Goal: Task Accomplishment & Management: Complete application form

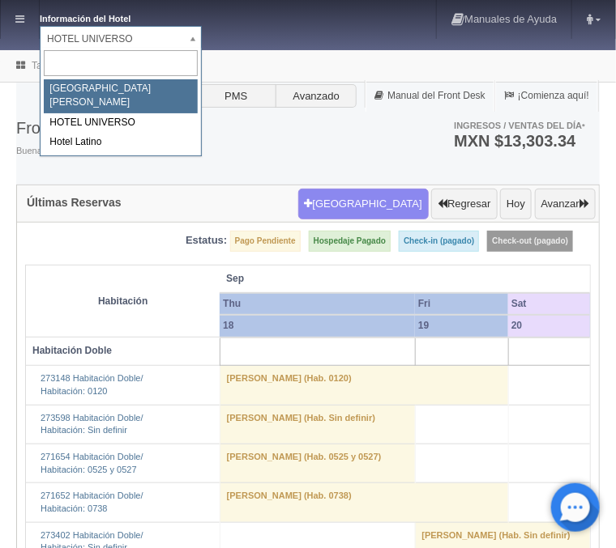
select select "357"
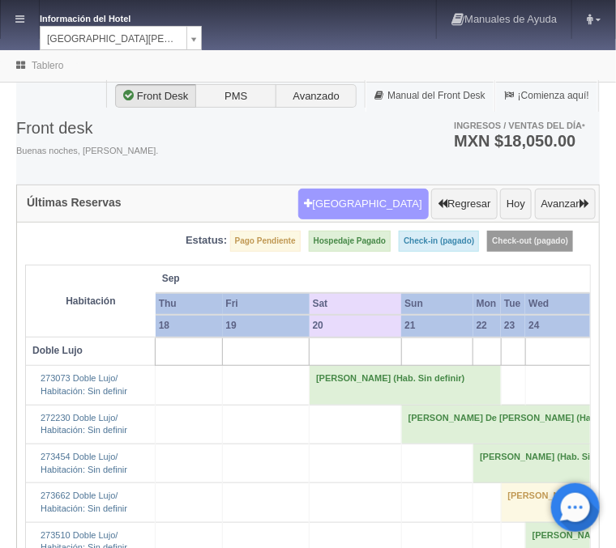
click at [379, 205] on button "[GEOGRAPHIC_DATA]" at bounding box center [363, 204] width 130 height 31
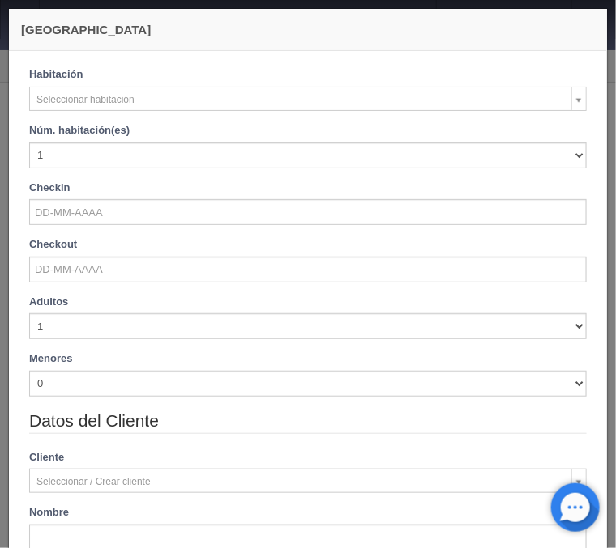
checkbox input "false"
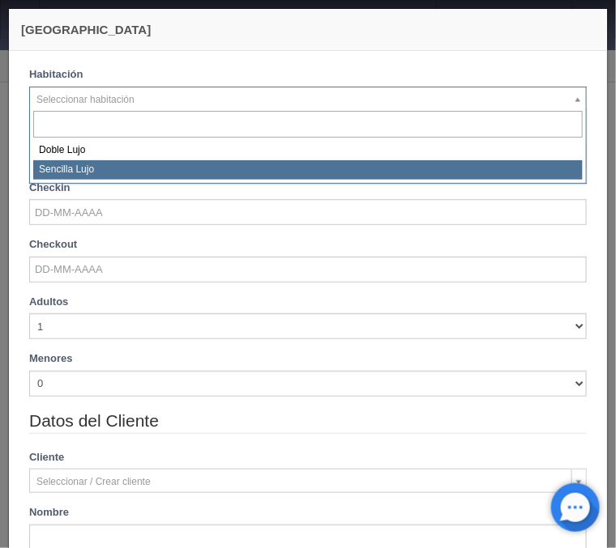
select select "576"
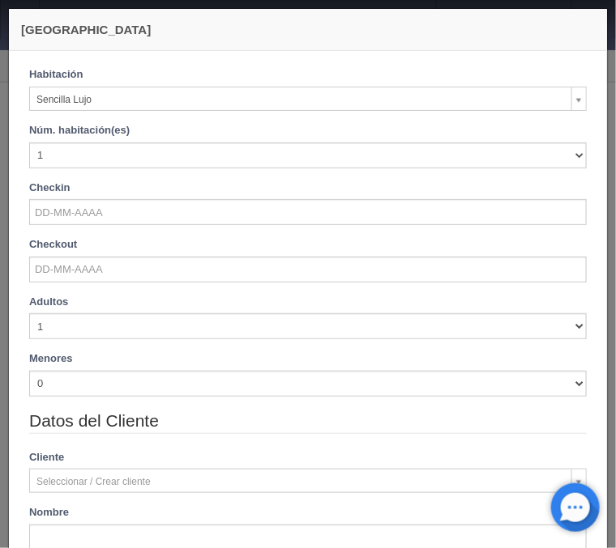
checkbox input "false"
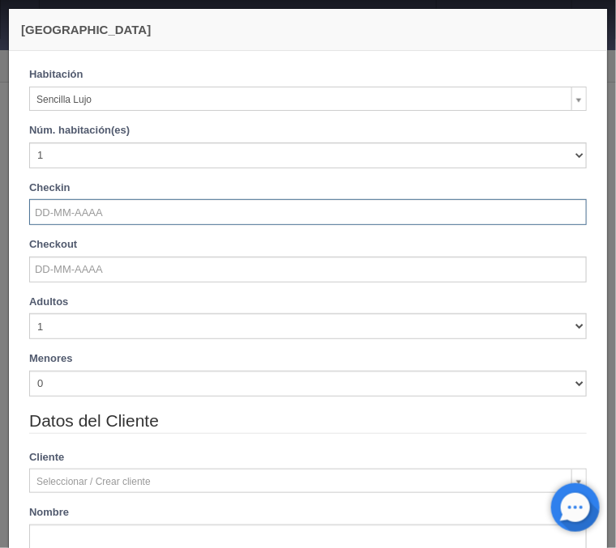
click at [83, 216] on input "text" at bounding box center [307, 212] width 557 height 26
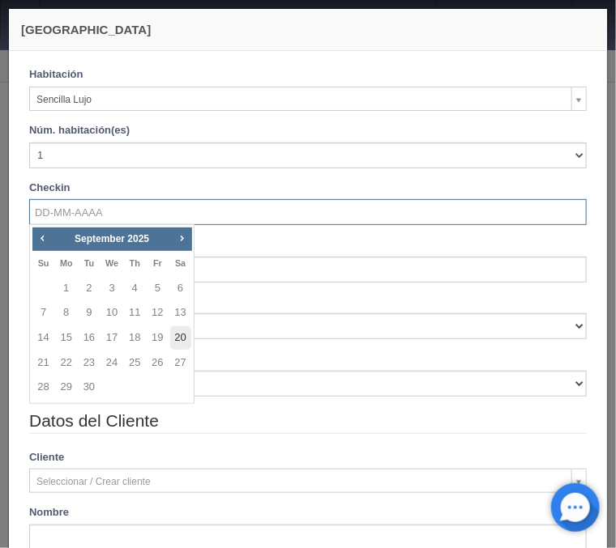
click at [177, 338] on link "20" at bounding box center [180, 337] width 21 height 23
type input "20-09-2025"
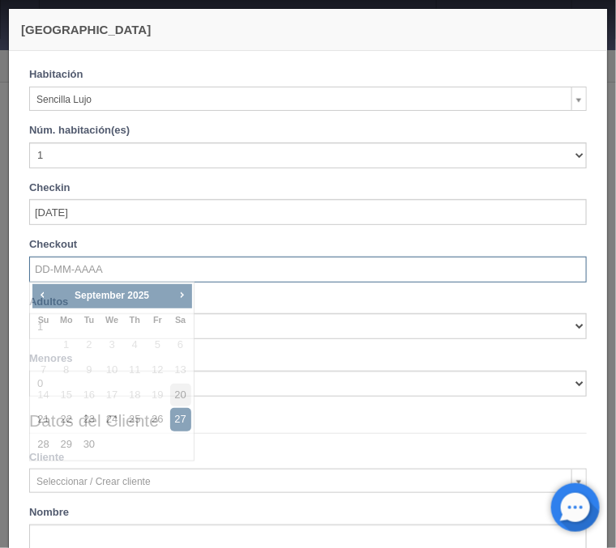
click at [98, 274] on input "text" at bounding box center [307, 270] width 557 height 26
checkbox input "false"
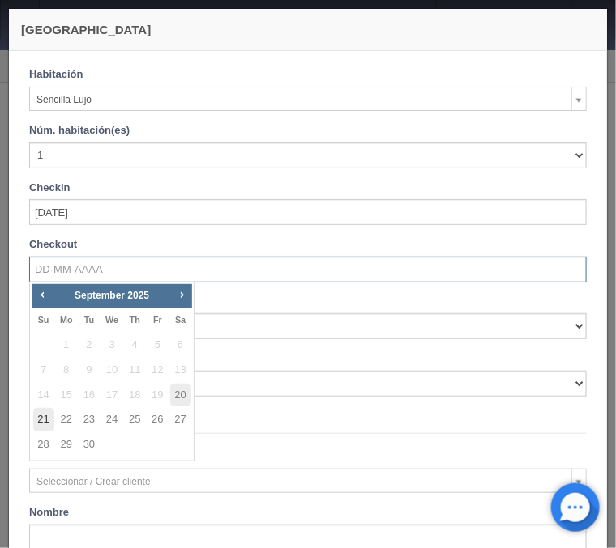
click at [48, 424] on link "21" at bounding box center [43, 419] width 21 height 23
type input "[DATE]"
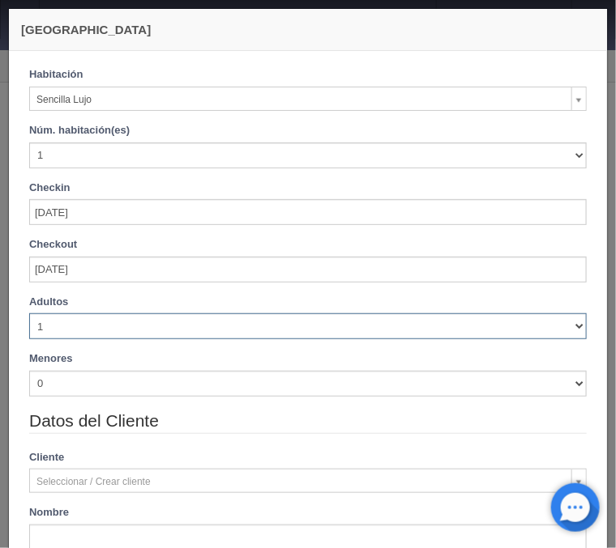
click at [29, 314] on select "1 2 3 4 5 6 7 8 9 10" at bounding box center [307, 327] width 557 height 26
checkbox input "false"
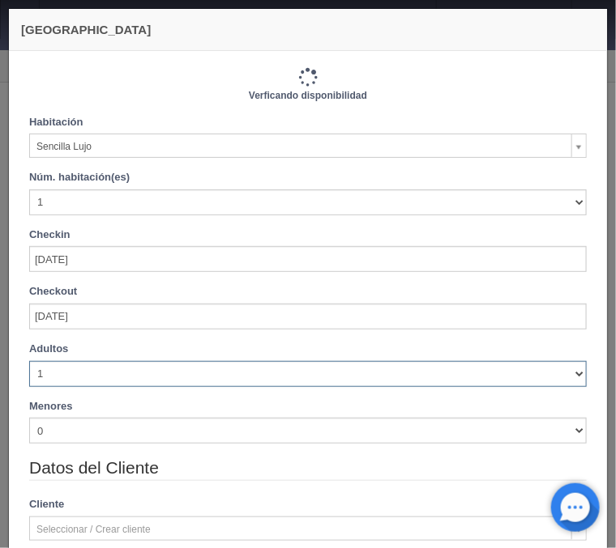
select select "2"
click option "2" at bounding box center [0, 0] width 0 height 0
checkbox input "false"
type input "1150.00"
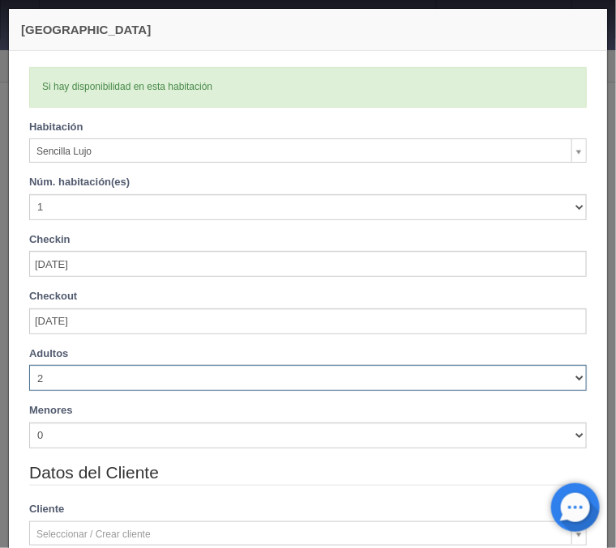
checkbox input "false"
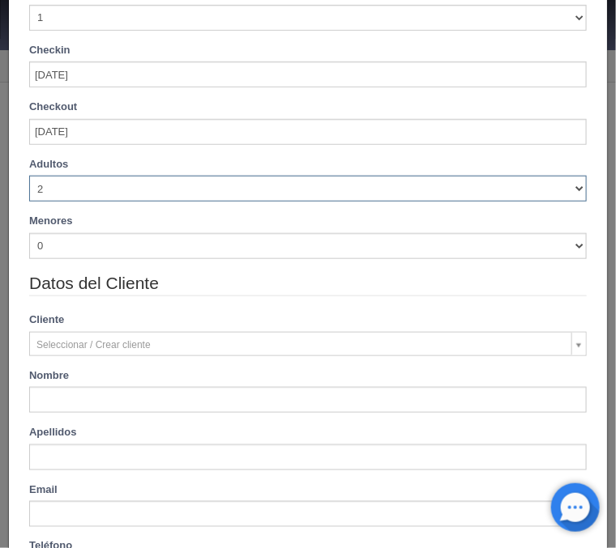
scroll to position [195, 0]
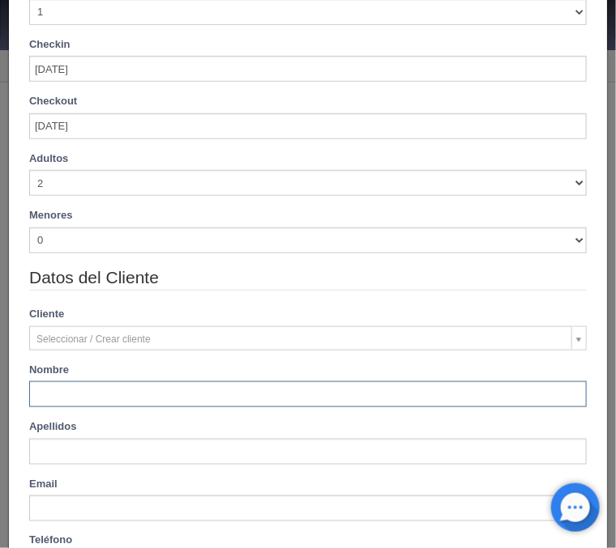
click at [96, 389] on input "text" at bounding box center [307, 395] width 557 height 26
type input "Oscar"
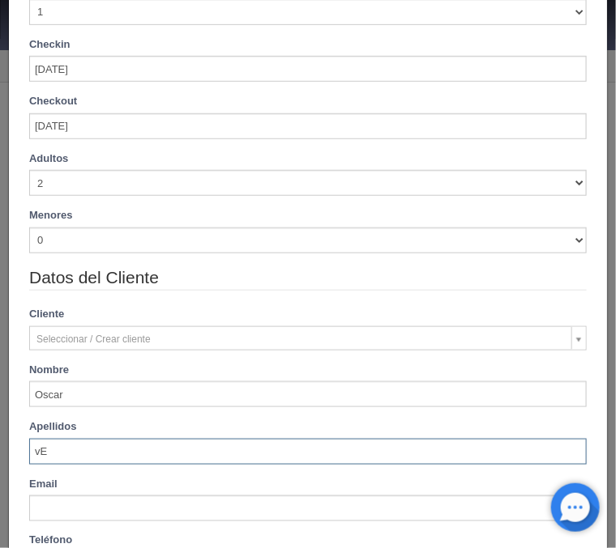
type input "v"
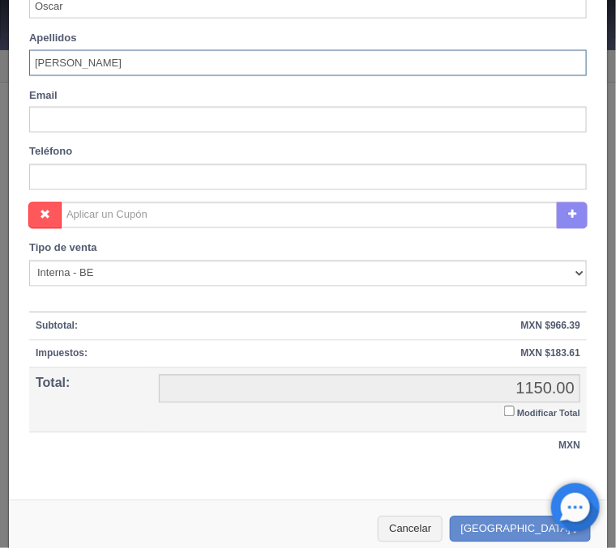
scroll to position [586, 0]
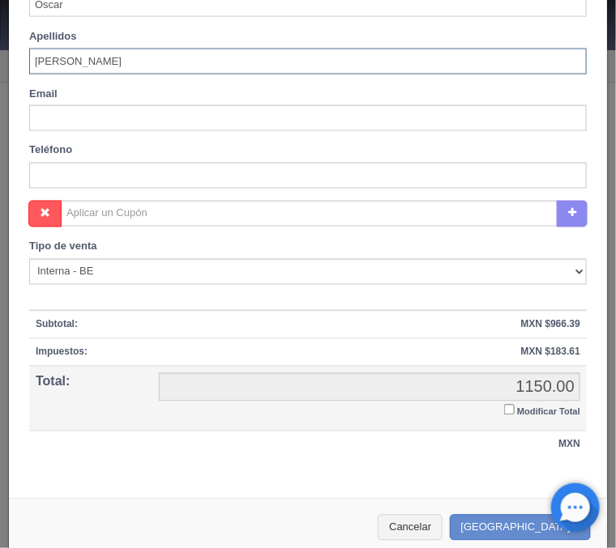
type input "[PERSON_NAME]"
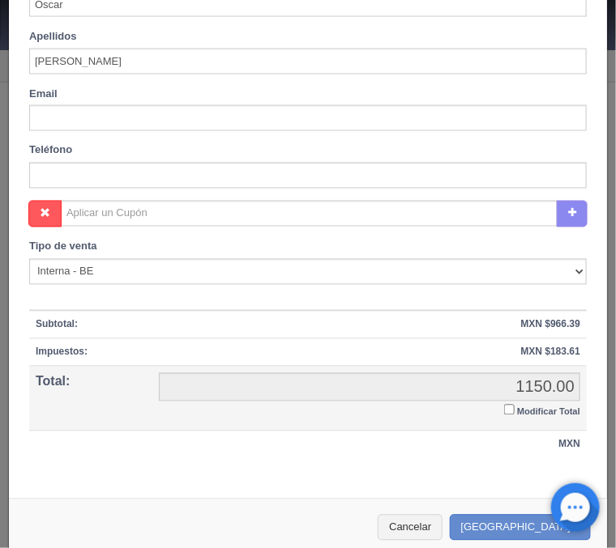
click at [504, 409] on input "Modificar Total" at bounding box center [509, 410] width 11 height 11
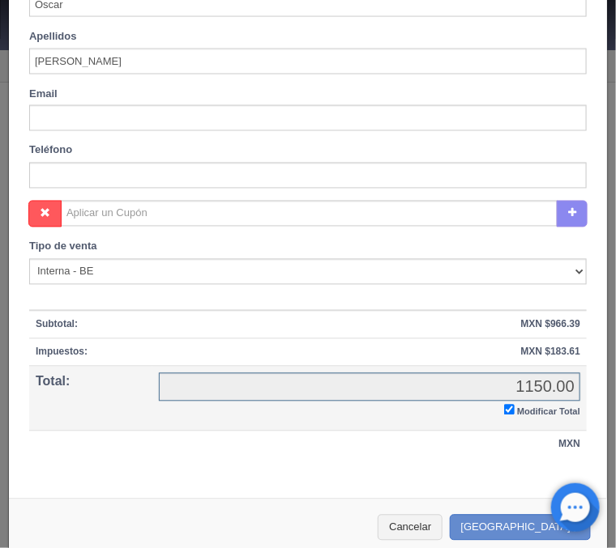
checkbox input "true"
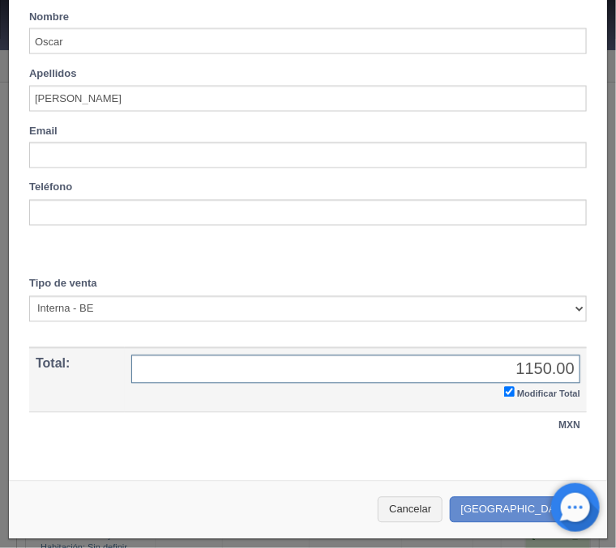
scroll to position [547, 0]
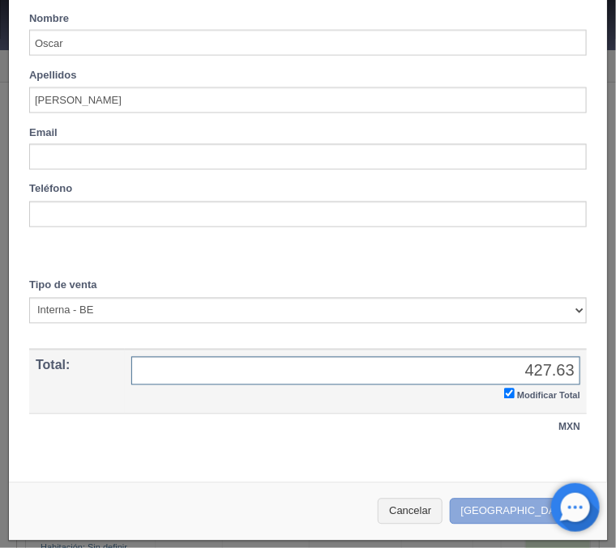
type input "427.63"
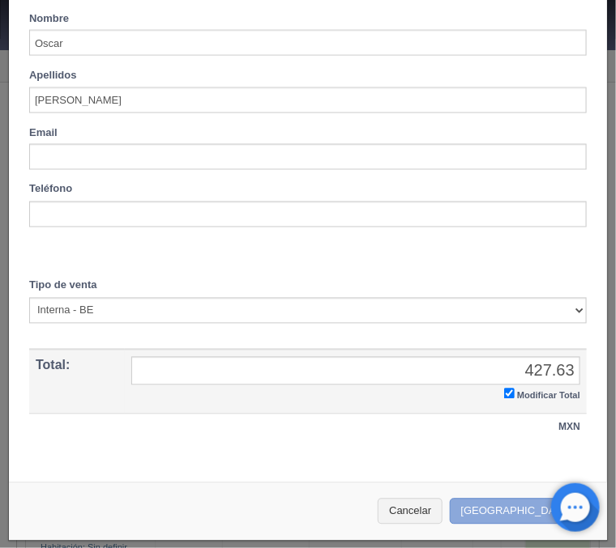
click at [525, 505] on button "Crear Reserva" at bounding box center [520, 512] width 141 height 27
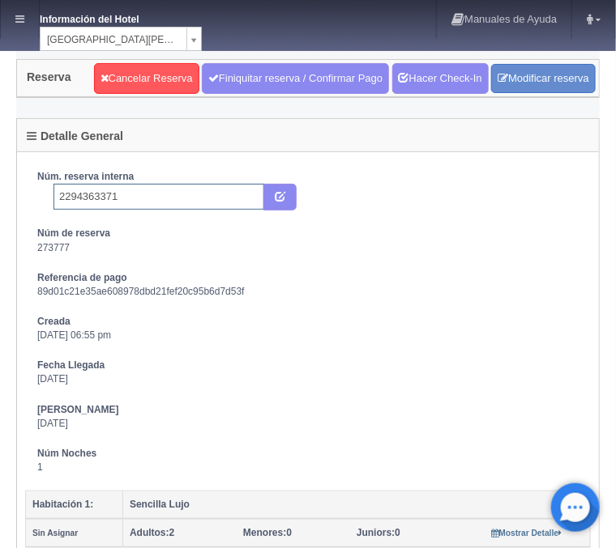
click at [154, 194] on input "2294363371" at bounding box center [158, 197] width 211 height 26
type input "2294363371 Expedia Latino **ojo**"
click at [281, 198] on icon "submit" at bounding box center [280, 195] width 11 height 11
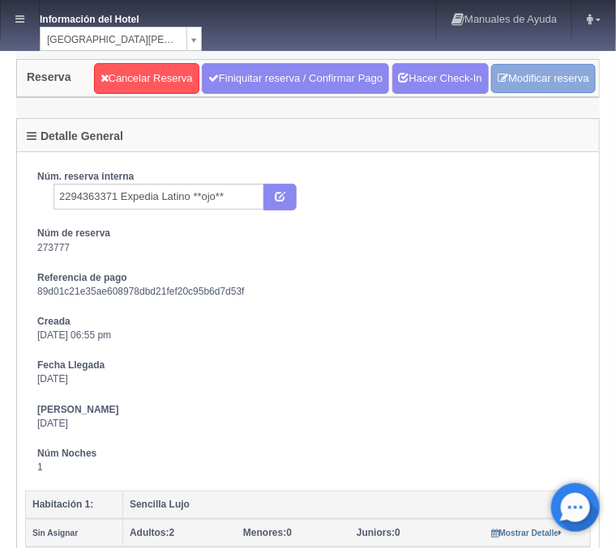
click at [519, 72] on link "Modificar reserva" at bounding box center [543, 79] width 105 height 30
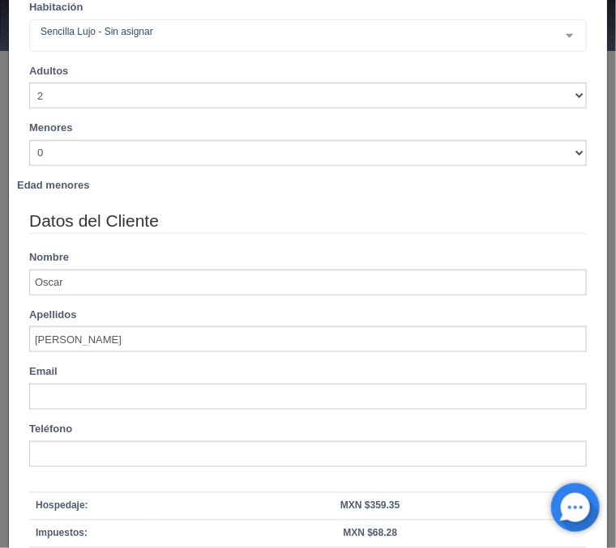
scroll to position [326, 0]
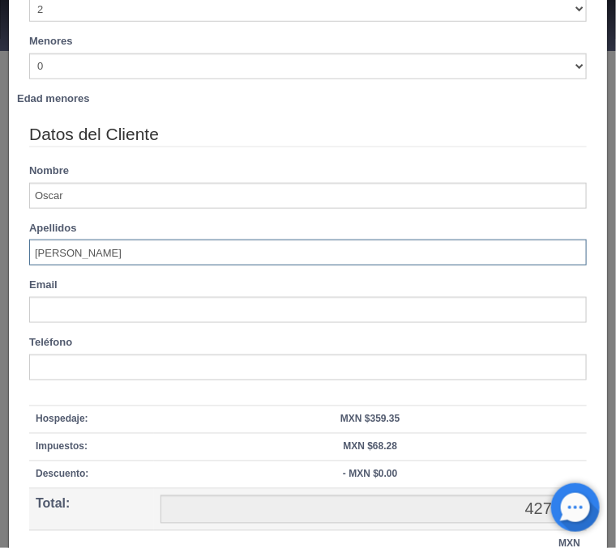
click at [56, 254] on input "[PERSON_NAME]" at bounding box center [307, 253] width 557 height 26
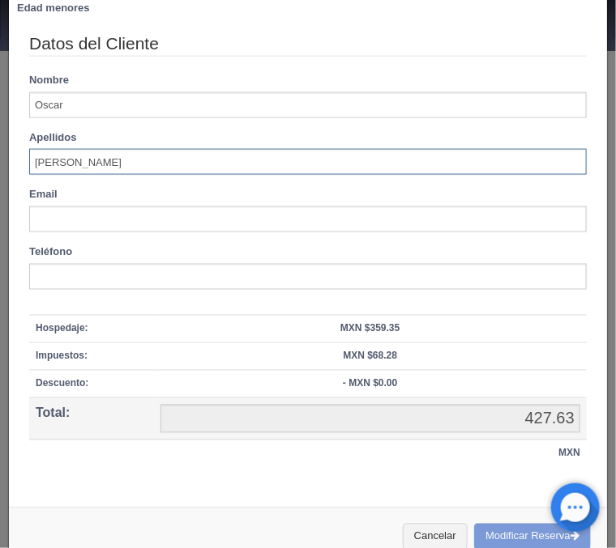
scroll to position [445, 0]
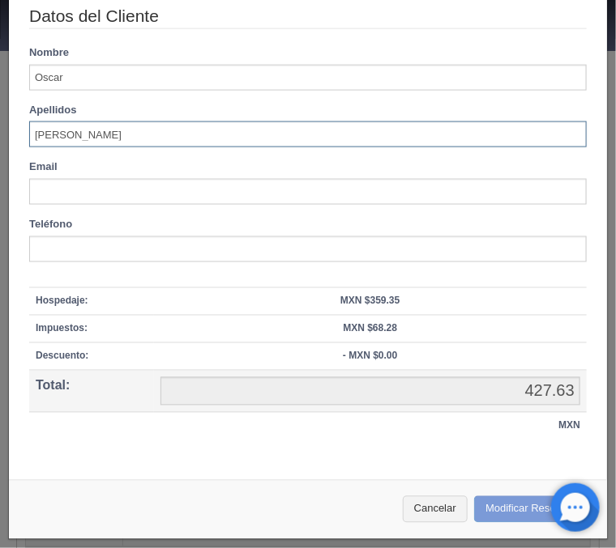
click at [498, 511] on div "Cancelar Modificar Reserva" at bounding box center [308, 509] width 598 height 59
type input "[PERSON_NAME]"
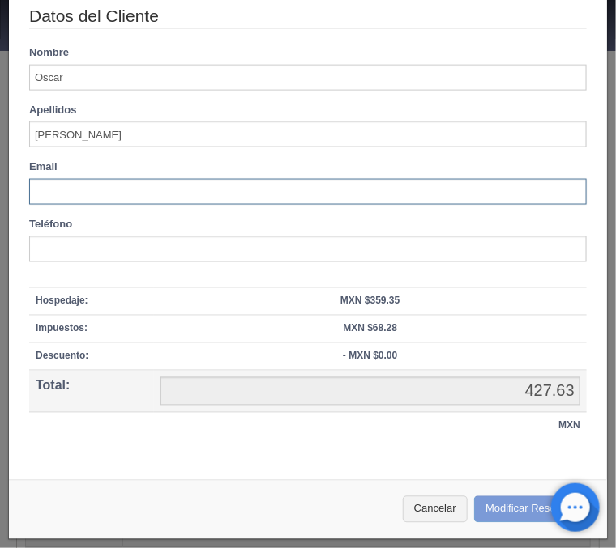
click at [106, 191] on input "text" at bounding box center [307, 192] width 557 height 26
click at [505, 512] on div "Cancelar Modificar Reserva" at bounding box center [308, 509] width 598 height 59
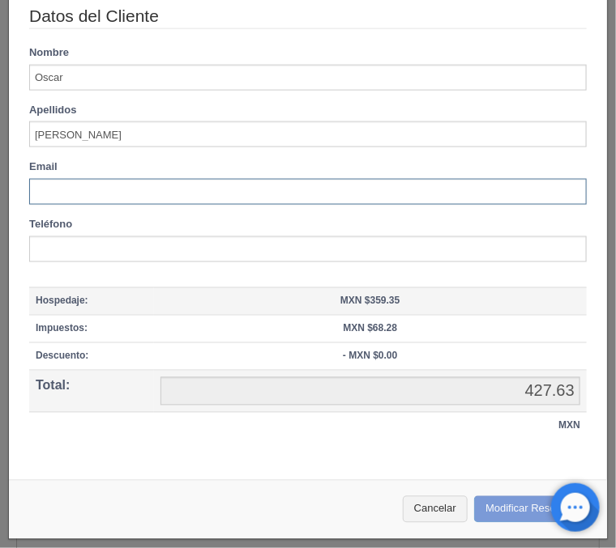
scroll to position [119, 0]
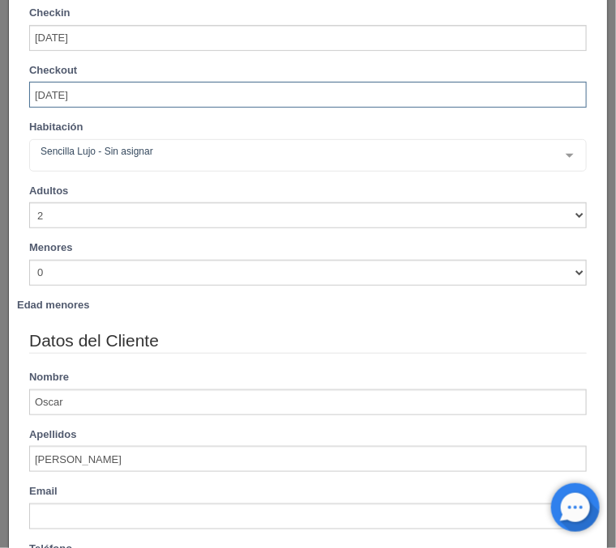
click at [149, 96] on input "[DATE]" at bounding box center [307, 95] width 557 height 26
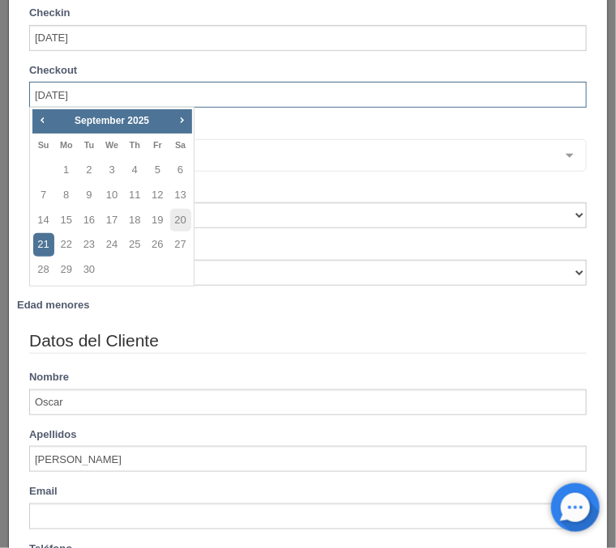
click at [36, 248] on link "21" at bounding box center [43, 244] width 21 height 23
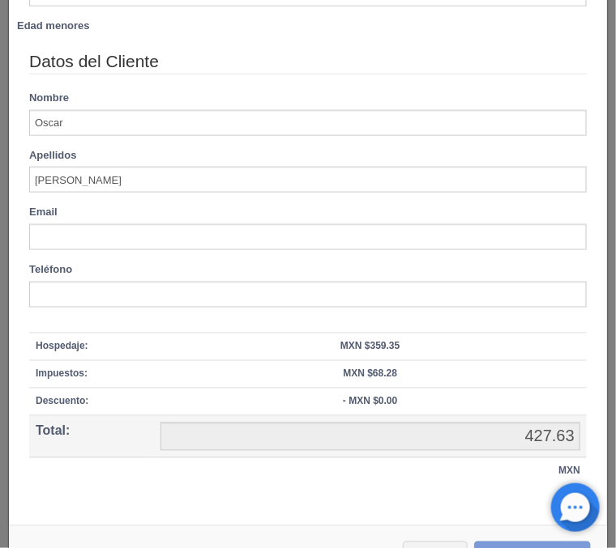
scroll to position [445, 0]
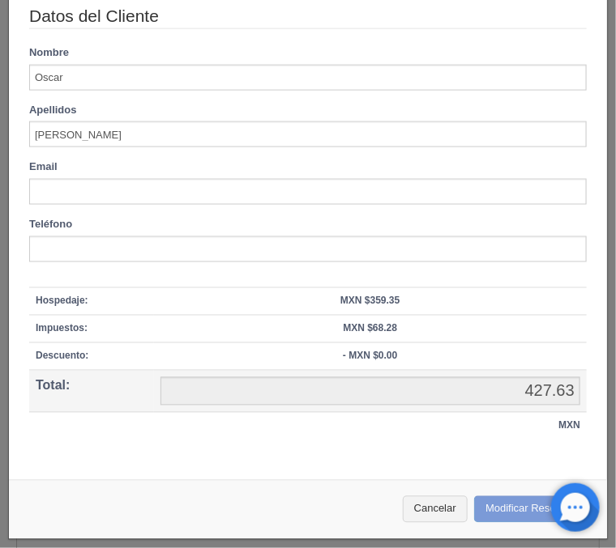
click at [502, 506] on div "Cancelar Modificar Reserva" at bounding box center [308, 509] width 598 height 59
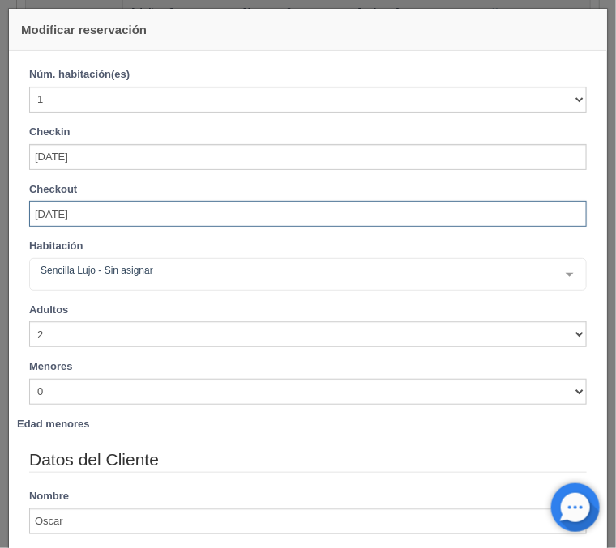
click at [130, 203] on input "[DATE]" at bounding box center [307, 214] width 557 height 26
click at [72, 214] on input "[DATE]" at bounding box center [307, 214] width 557 height 26
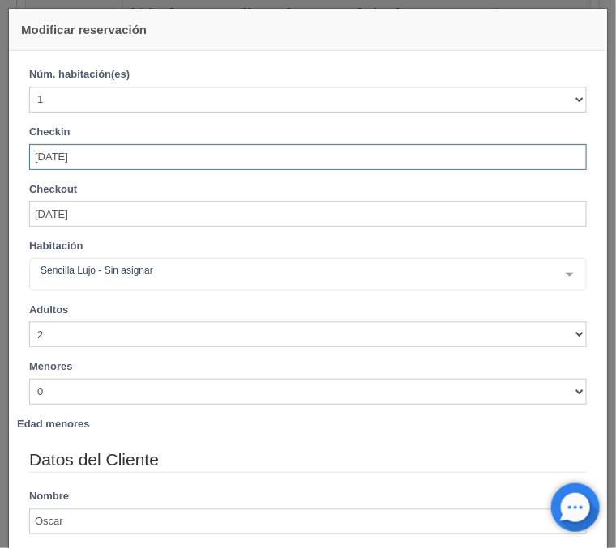
click at [139, 160] on input "[DATE]" at bounding box center [307, 157] width 557 height 26
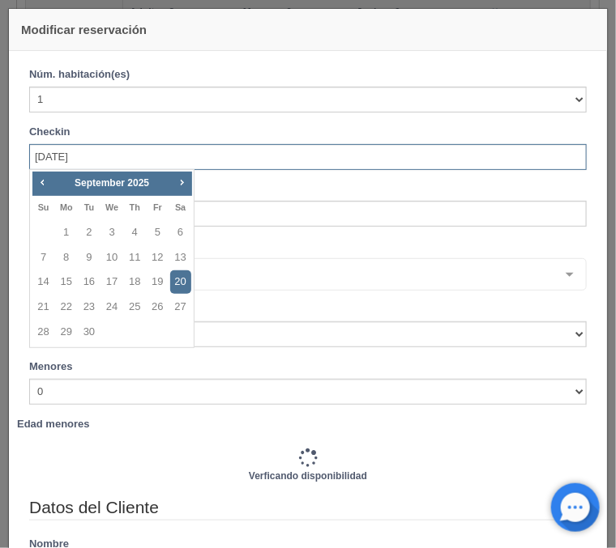
type input "1150.00"
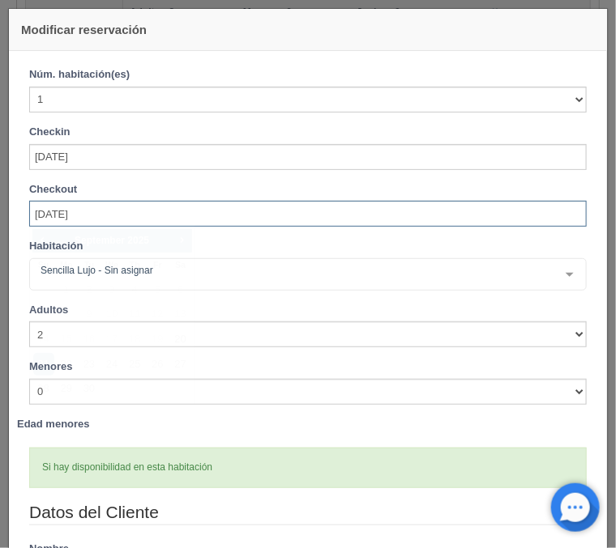
click at [267, 222] on input "[DATE]" at bounding box center [307, 214] width 557 height 26
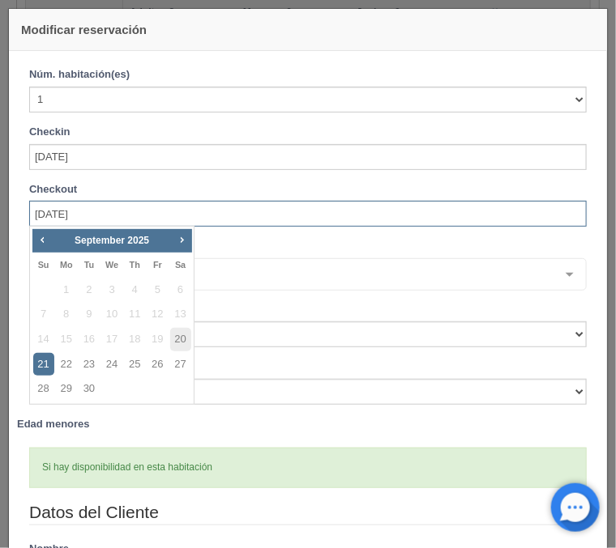
checkbox input "false"
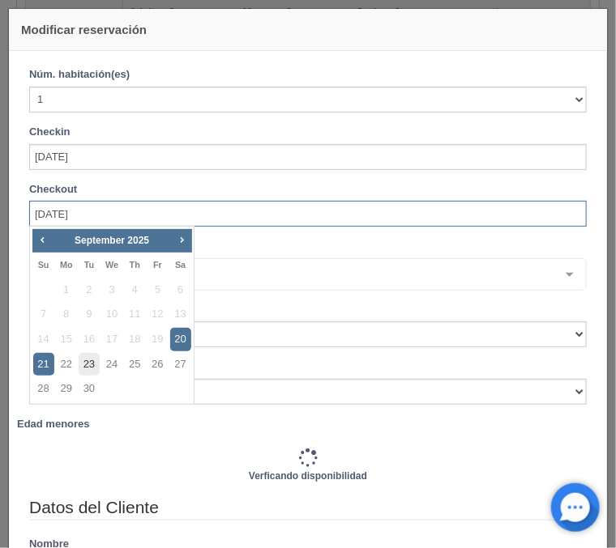
type input "1150.00"
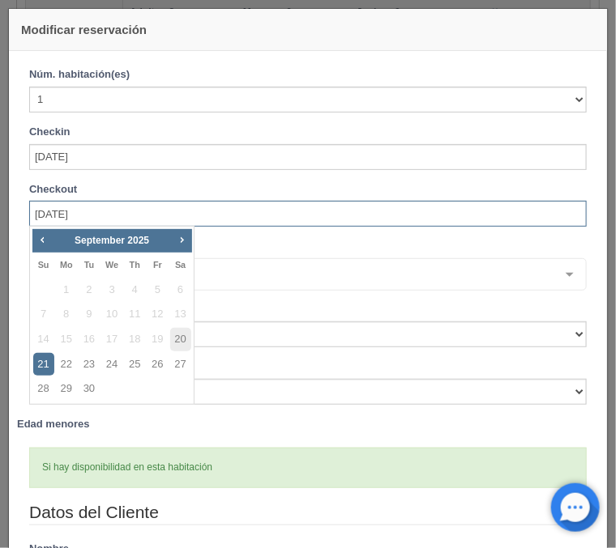
click at [45, 365] on link "21" at bounding box center [43, 364] width 21 height 23
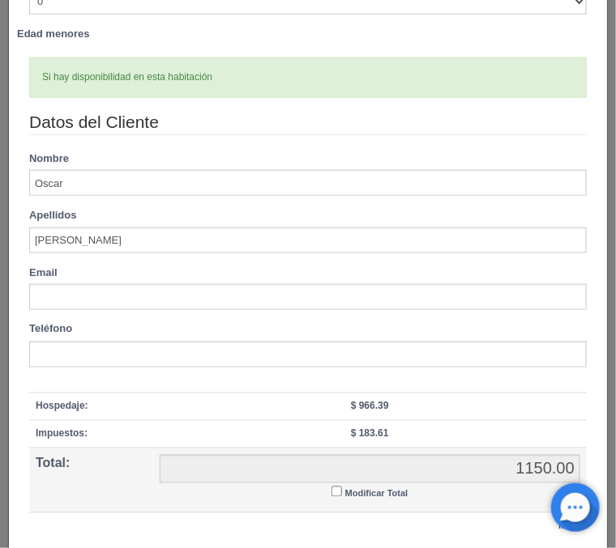
scroll to position [491, 0]
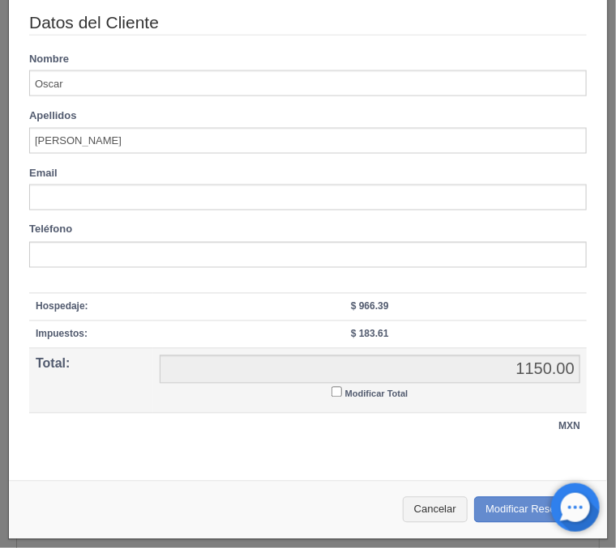
click at [339, 395] on input "Modificar Total" at bounding box center [336, 392] width 11 height 11
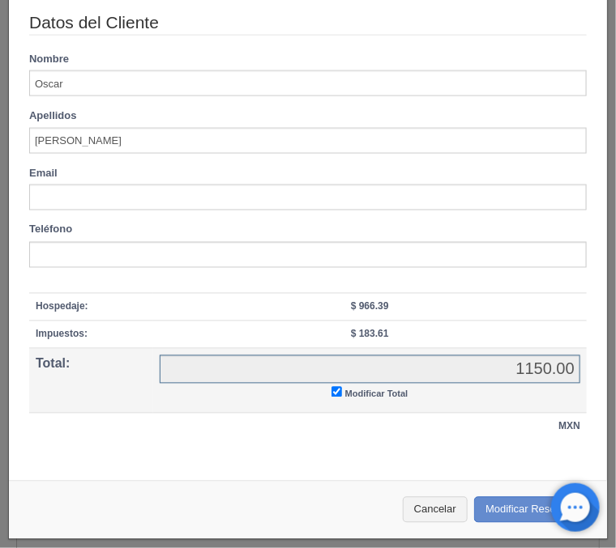
checkbox input "true"
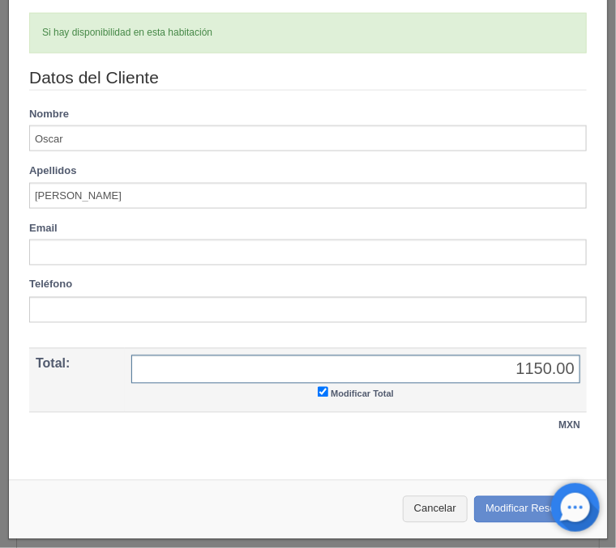
checkbox input "false"
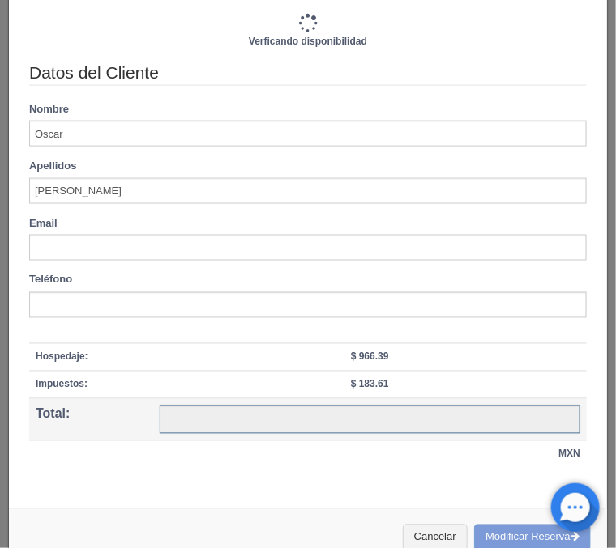
type input "1150.00"
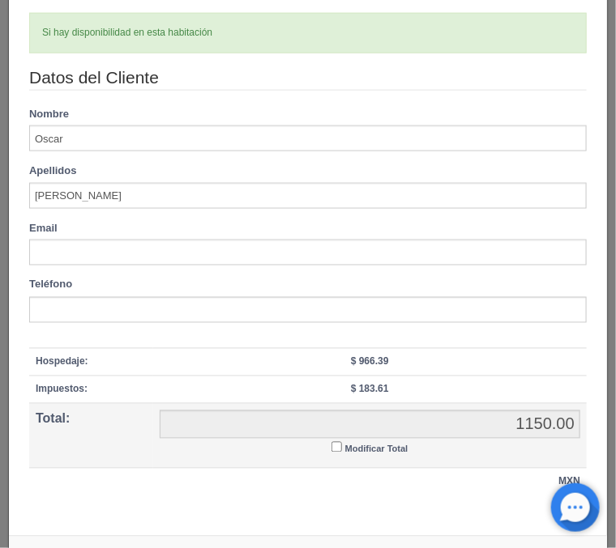
click at [339, 446] on input "Modificar Total" at bounding box center [336, 447] width 11 height 11
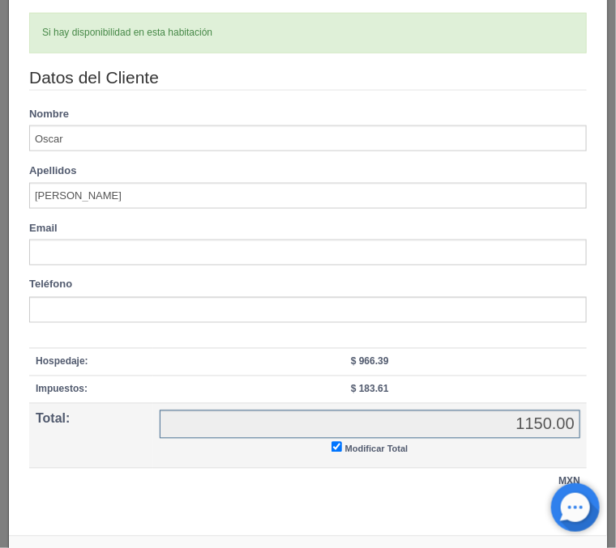
checkbox input "true"
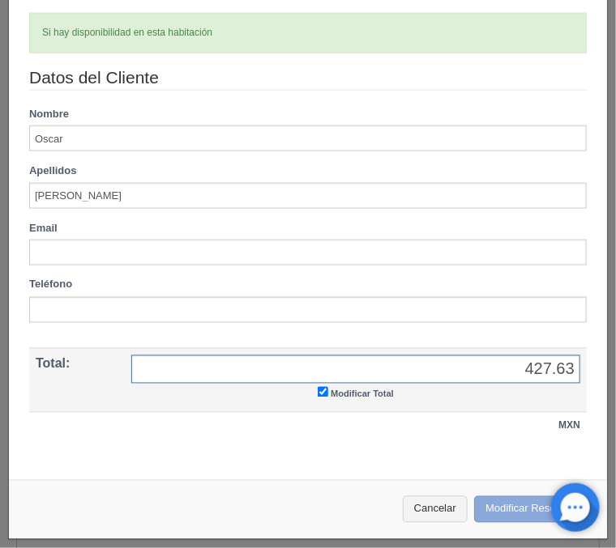
type input "427.63"
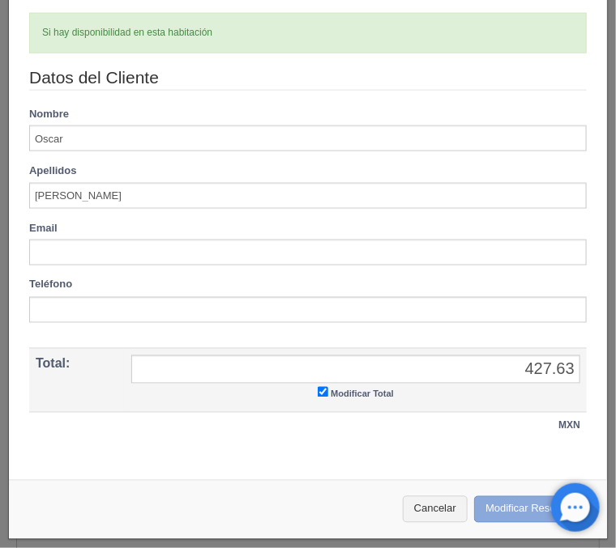
click at [502, 513] on button "Modificar Reserva" at bounding box center [532, 510] width 117 height 27
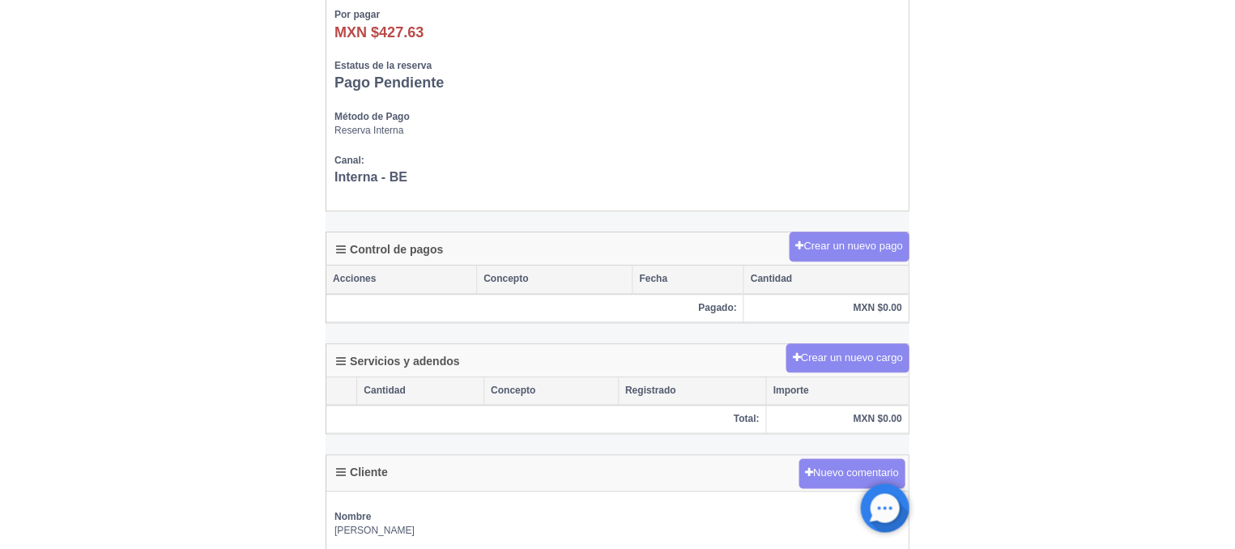
scroll to position [621, 0]
